Goal: Ask a question

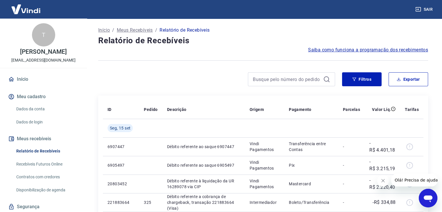
click at [427, 199] on icon "Abrir janela de mensagens" at bounding box center [428, 199] width 9 height 7
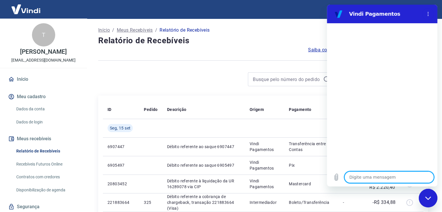
click at [378, 176] on textarea at bounding box center [389, 178] width 90 height 12
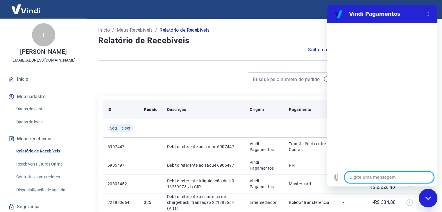
type textarea "o"
type textarea "x"
type textarea "ol"
type textarea "x"
type textarea "olá"
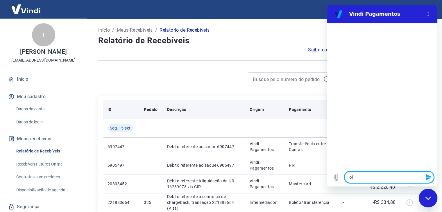
type textarea "x"
type textarea "olá"
type textarea "x"
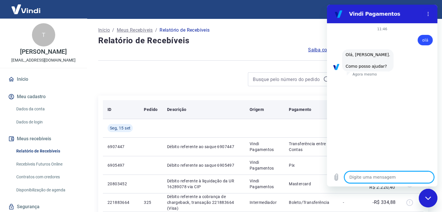
scroll to position [29, 0]
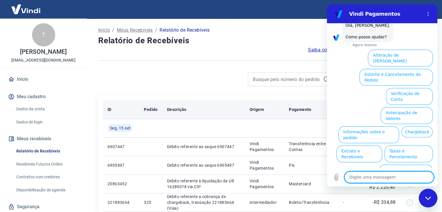
type textarea "f"
type textarea "x"
type textarea "fa"
type textarea "x"
type textarea "fal"
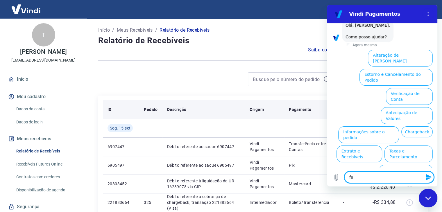
type textarea "x"
type textarea "fala"
type textarea "x"
type textarea "falar"
type textarea "x"
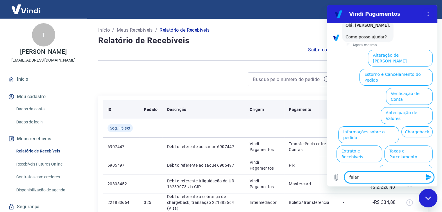
type textarea "falar"
type textarea "x"
type textarea "falar c"
type textarea "x"
type textarea "falar co"
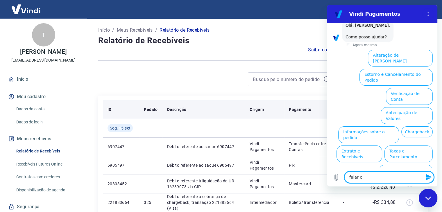
type textarea "x"
type textarea "falar com"
type textarea "x"
type textarea "falar com"
type textarea "x"
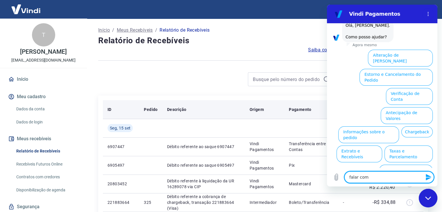
type textarea "falar com a"
type textarea "x"
type textarea "falar com at"
type textarea "x"
type textarea "falar com ate"
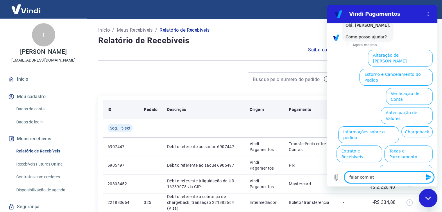
type textarea "x"
type textarea "falar com [GEOGRAPHIC_DATA]"
type textarea "x"
type textarea "falar com atend"
type textarea "x"
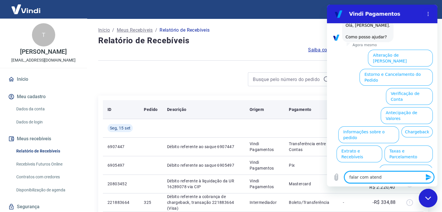
type textarea "falar com atende"
type textarea "x"
type textarea "falar com atenden"
type textarea "x"
type textarea "falar com atendent"
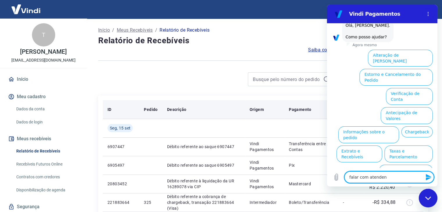
type textarea "x"
type textarea "falar com atendente"
type textarea "x"
type textarea "falar com atendente"
type textarea "x"
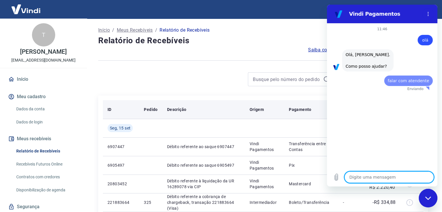
scroll to position [0, 0]
type textarea "x"
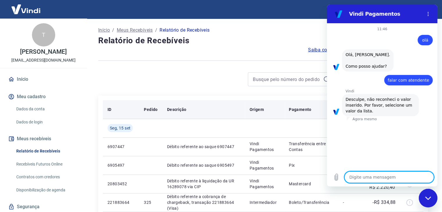
type textarea "a"
type textarea "x"
type textarea "at"
type textarea "x"
type textarea "ate"
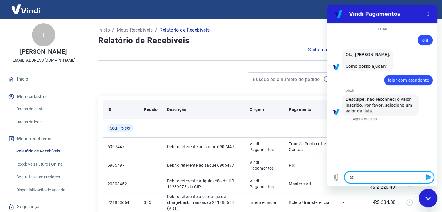
type textarea "x"
type textarea "aten"
type textarea "x"
type textarea "atend"
type textarea "x"
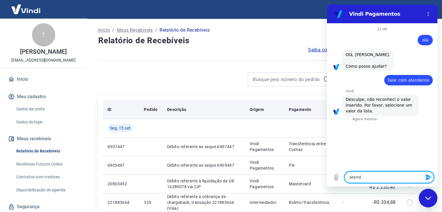
type textarea "atendi"
type textarea "x"
type textarea "atendim"
type textarea "x"
type textarea "atendime"
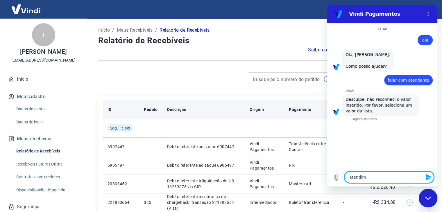
type textarea "x"
type textarea "atendimen"
type textarea "x"
type textarea "atendiment"
type textarea "x"
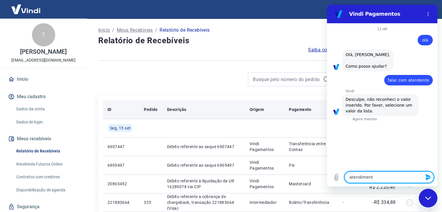
type textarea "atendimento"
type textarea "x"
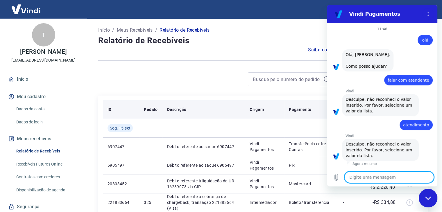
type textarea "a"
type textarea "x"
type textarea "at"
type textarea "x"
type textarea "ate"
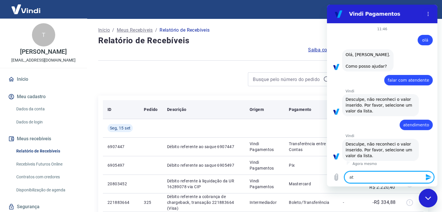
type textarea "x"
type textarea "aten"
type textarea "x"
type textarea "atend"
type textarea "x"
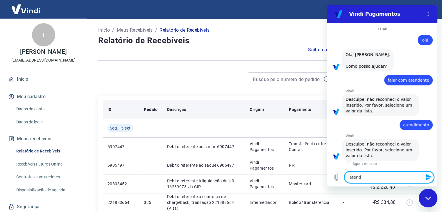
type textarea "atendi"
type textarea "x"
type textarea "atendim"
type textarea "x"
type textarea "atendime"
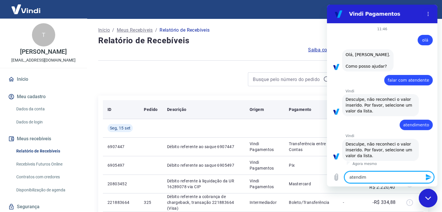
type textarea "x"
type textarea "atendimen"
type textarea "x"
type textarea "atendiment"
type textarea "x"
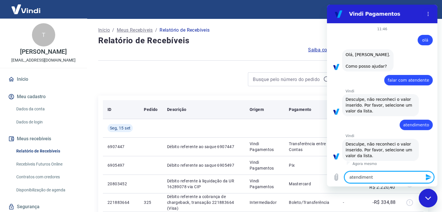
type textarea "atendimento"
type textarea "x"
type textarea "atendimento"
type textarea "x"
type textarea "atendimento h"
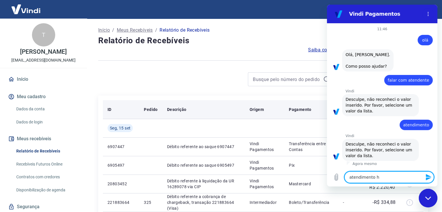
type textarea "x"
type textarea "atendimento hu"
type textarea "x"
type textarea "atendimento hum"
type textarea "x"
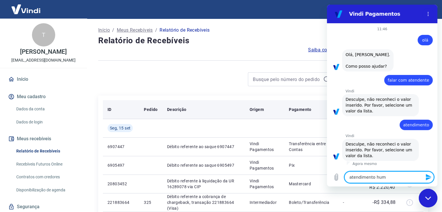
type textarea "atendimento huma"
type textarea "x"
type textarea "atendimento human"
type textarea "x"
type textarea "atendimento humano"
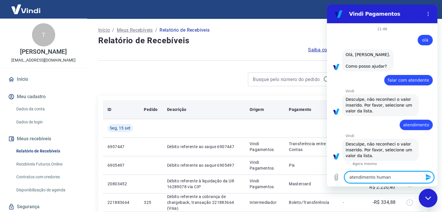
type textarea "x"
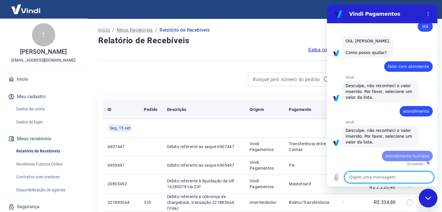
type textarea "x"
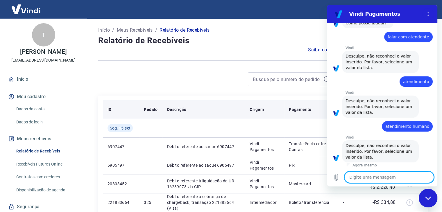
scroll to position [44, 0]
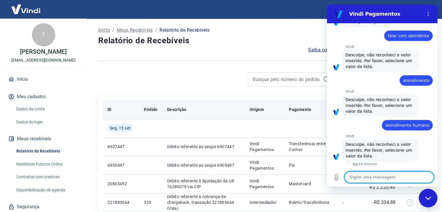
type textarea "f"
type textarea "x"
type textarea "fa"
type textarea "x"
type textarea "fal"
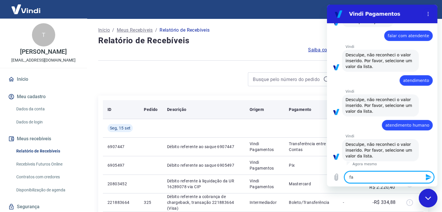
type textarea "x"
type textarea "fala"
type textarea "x"
type textarea "falar"
type textarea "x"
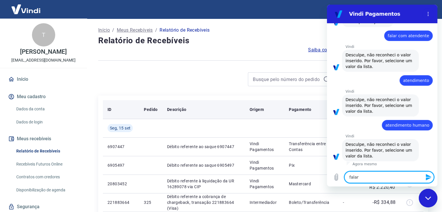
type textarea "falar"
type textarea "x"
type textarea "falar c"
type textarea "x"
type textarea "falar co"
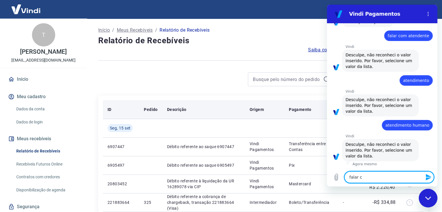
type textarea "x"
type textarea "falar com"
type textarea "x"
type textarea "falar com"
type textarea "x"
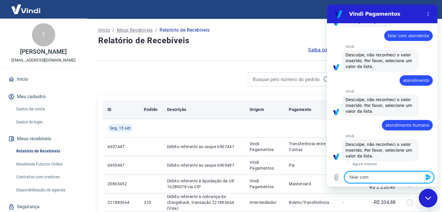
type textarea "falar com u"
type textarea "x"
type textarea "falar com um"
type textarea "x"
type textarea "falar com um"
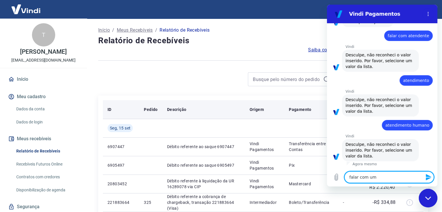
type textarea "x"
type textarea "falar com um a"
type textarea "x"
type textarea "falar com um at"
type textarea "x"
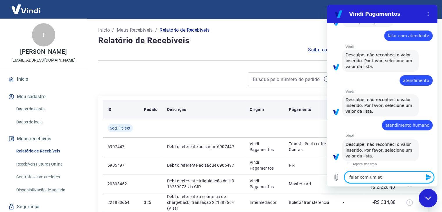
type textarea "falar com um ate"
type textarea "x"
type textarea "falar com um [GEOGRAPHIC_DATA]"
type textarea "x"
type textarea "falar com um atend"
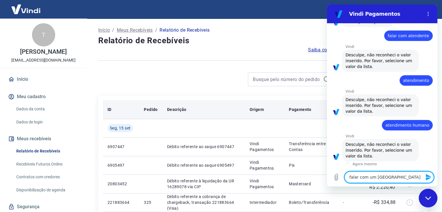
type textarea "x"
type textarea "falar com um atende"
type textarea "x"
type textarea "falar com um atenden"
type textarea "x"
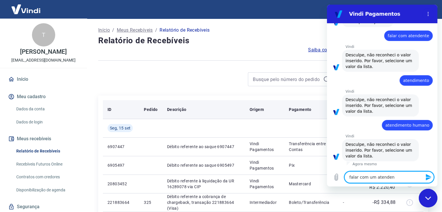
type textarea "falar com um atendent"
type textarea "x"
type textarea "falar com um atendente"
type textarea "x"
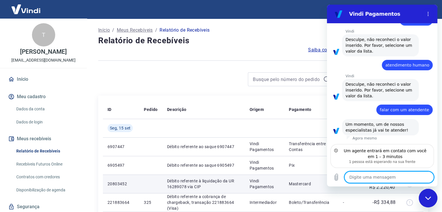
scroll to position [99, 0]
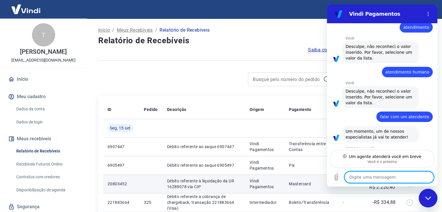
type textarea "x"
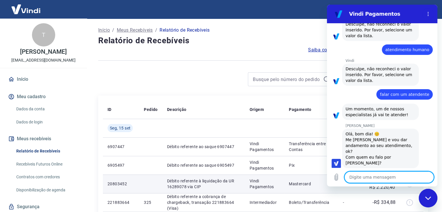
scroll to position [121, 0]
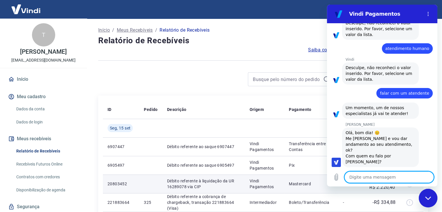
type textarea "O"
type textarea "x"
type textarea "Ol"
type textarea "x"
type textarea "Olá"
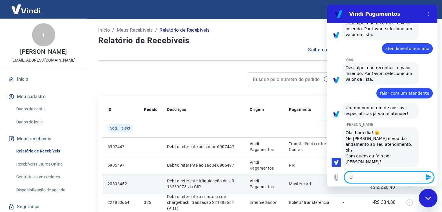
type textarea "x"
type textarea "Olá"
type textarea "x"
type textarea "Olá A"
type textarea "x"
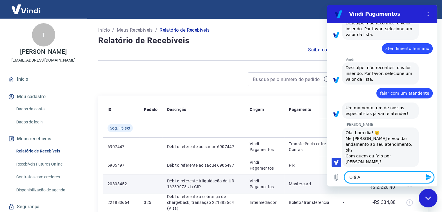
type textarea "Olá An"
type textarea "x"
type textarea "Olá And"
type textarea "x"
type textarea "Olá Andr"
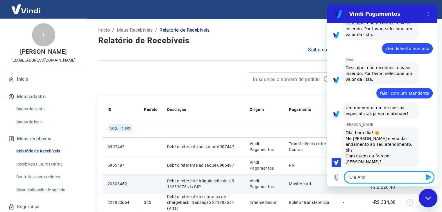
type textarea "x"
type textarea "[PERSON_NAME]"
type textarea "x"
type textarea "[PERSON_NAME]"
type textarea "x"
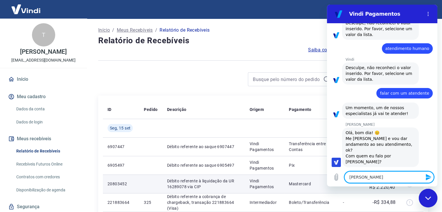
type textarea "[PERSON_NAME]"
type textarea "x"
type textarea "[PERSON_NAME]"
type textarea "x"
type textarea "[PERSON_NAME]"
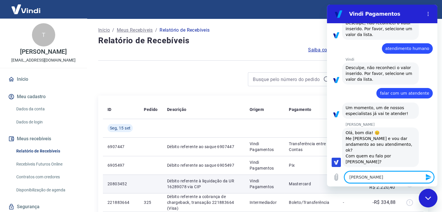
type textarea "x"
type textarea "[PERSON_NAME] t"
type textarea "x"
type textarea "[PERSON_NAME] tu"
type textarea "x"
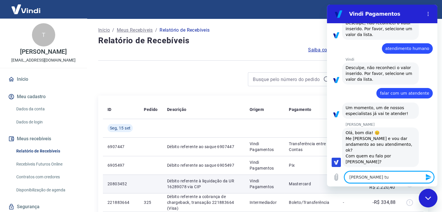
type textarea "[PERSON_NAME] tud"
type textarea "x"
type textarea "[PERSON_NAME] tudo"
type textarea "x"
type textarea "[PERSON_NAME] tudo"
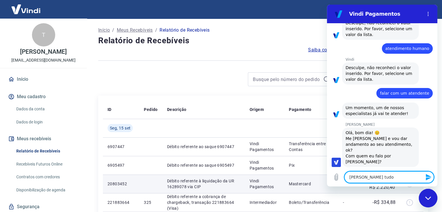
type textarea "x"
type textarea "[PERSON_NAME] tudo b"
type textarea "x"
type textarea "[PERSON_NAME] tudo be"
type textarea "x"
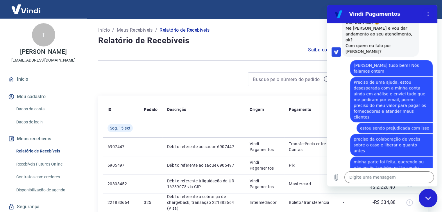
scroll to position [274, 0]
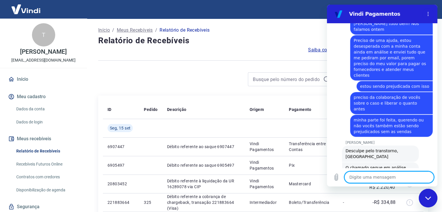
click at [400, 179] on textarea at bounding box center [389, 178] width 90 height 12
click at [399, 179] on textarea at bounding box center [389, 178] width 90 height 12
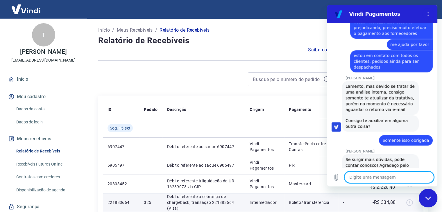
scroll to position [470, 0]
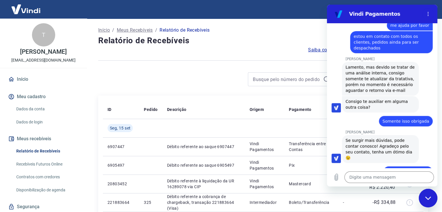
click at [424, 197] on div "Fechar janela de mensagens" at bounding box center [427, 198] width 17 height 17
